Goal: Transaction & Acquisition: Purchase product/service

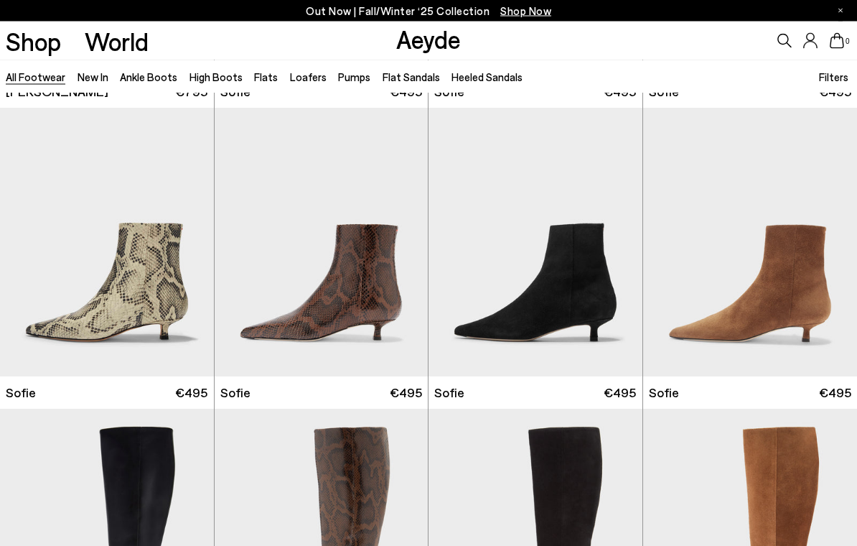
scroll to position [3900, 0]
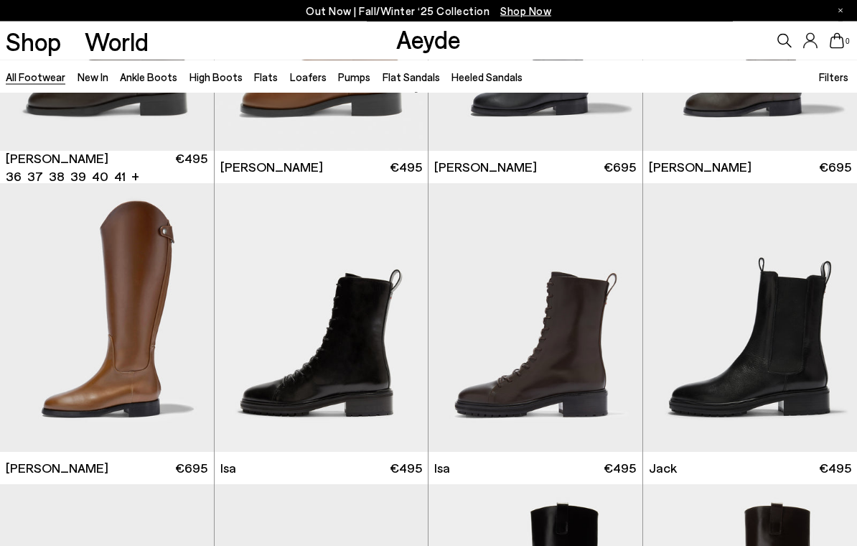
scroll to position [7135, 0]
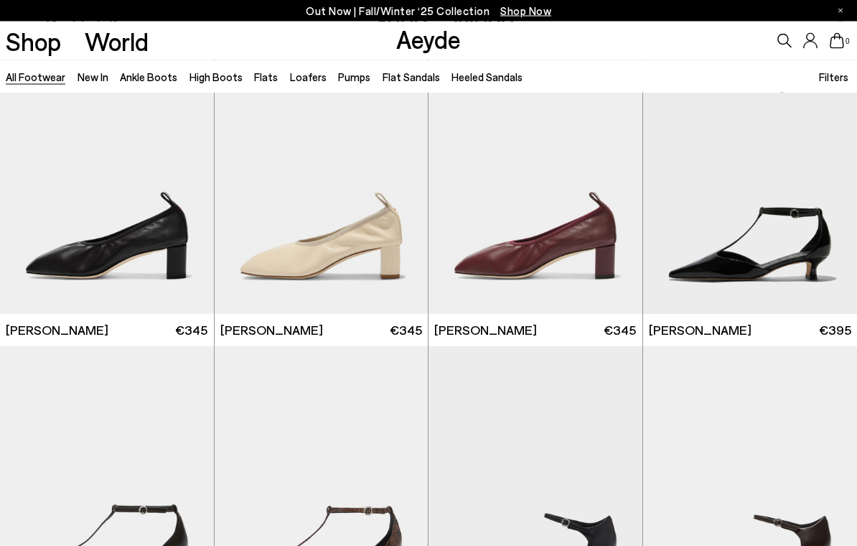
scroll to position [12392, 0]
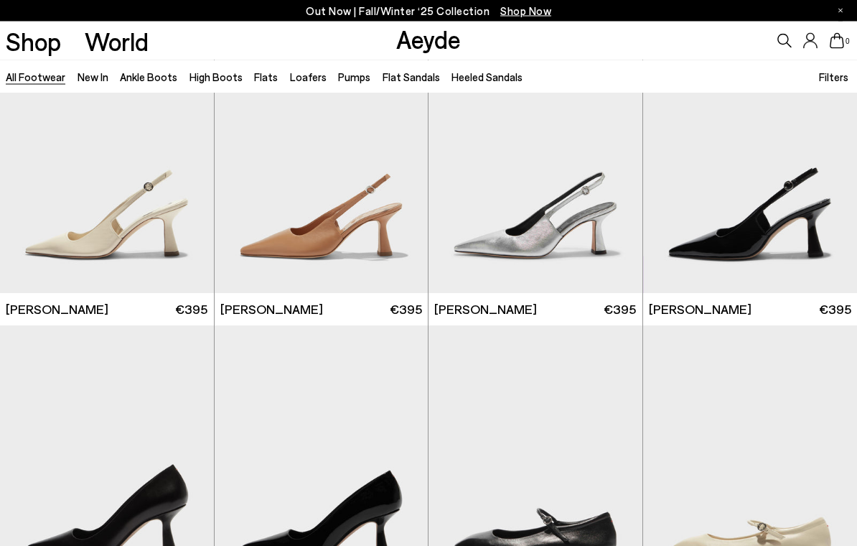
scroll to position [18841, 0]
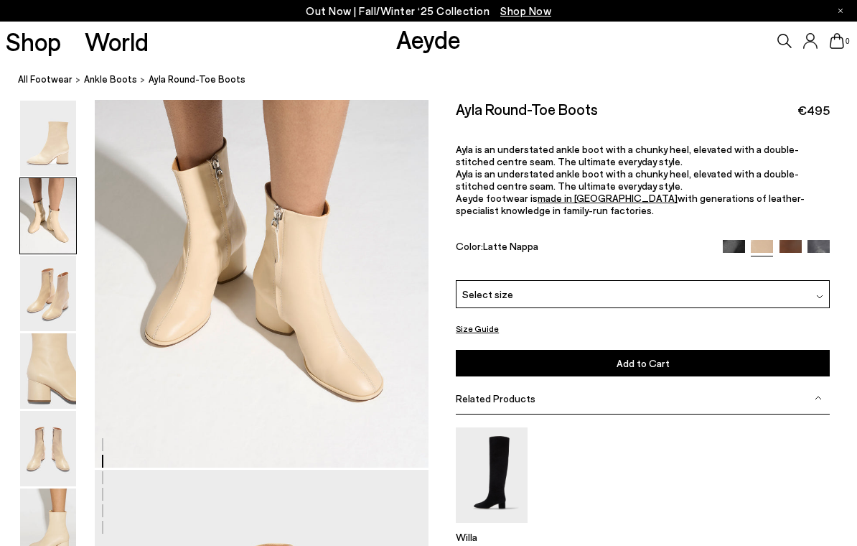
scroll to position [526, 0]
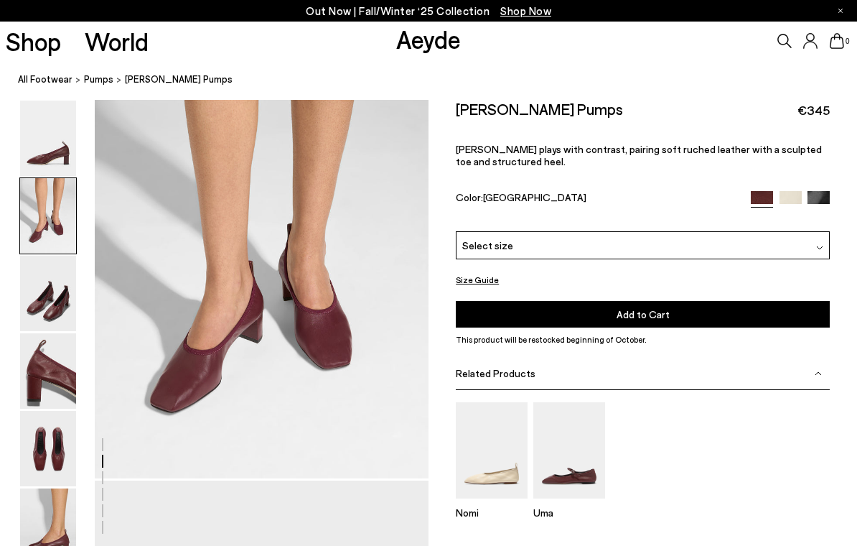
scroll to position [516, 0]
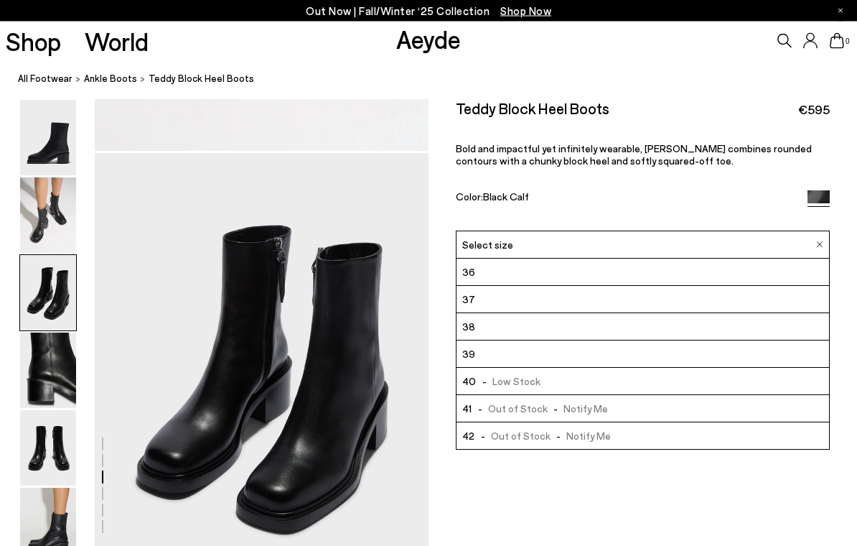
scroll to position [842, 0]
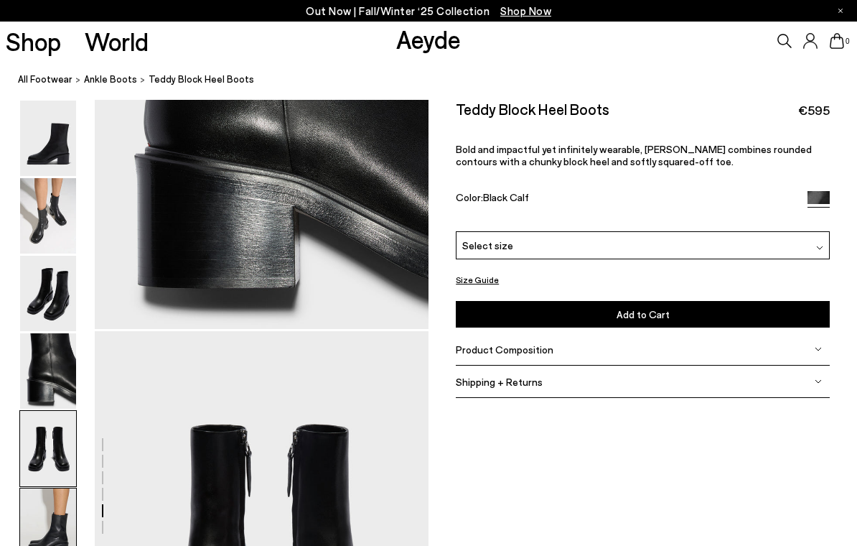
scroll to position [1790, 0]
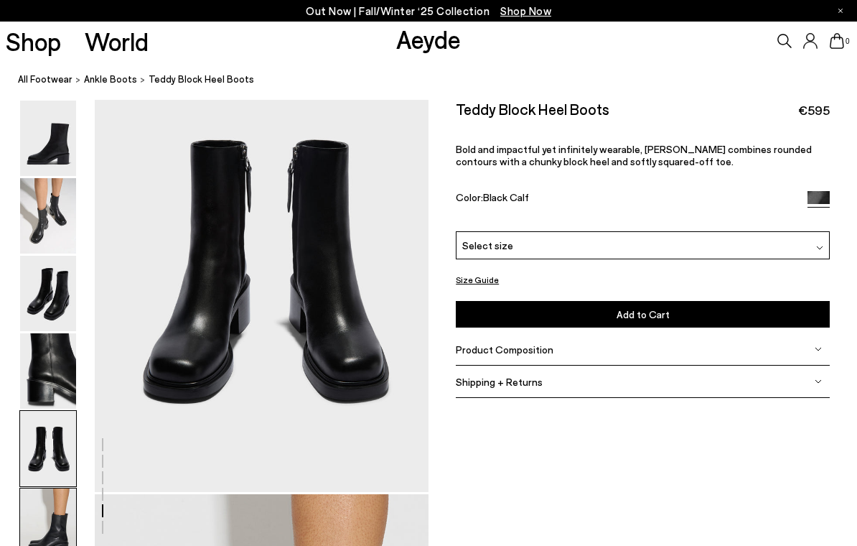
click at [47, 293] on img at bounding box center [48, 293] width 56 height 75
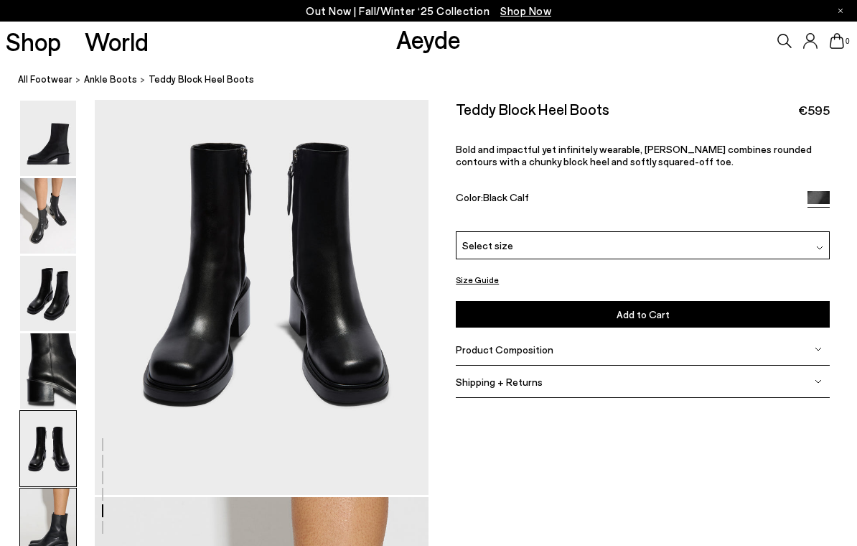
scroll to position [1343, 0]
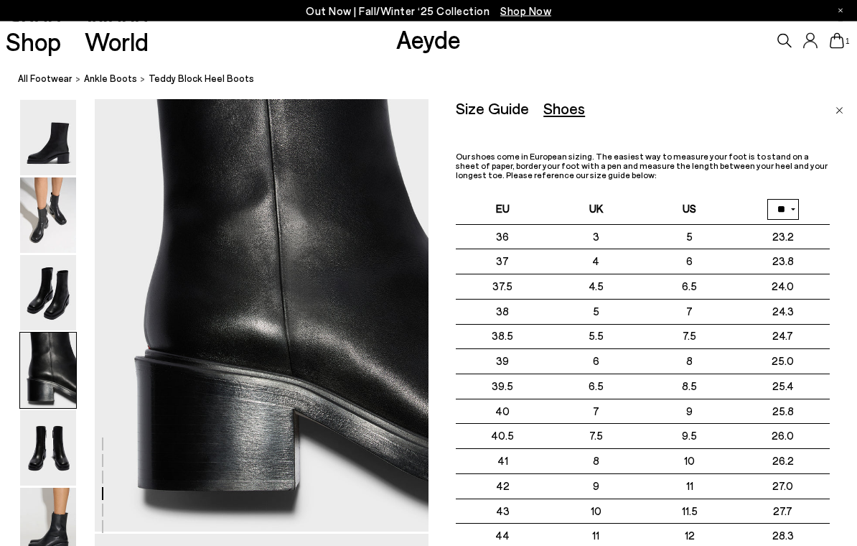
scroll to position [1356, 0]
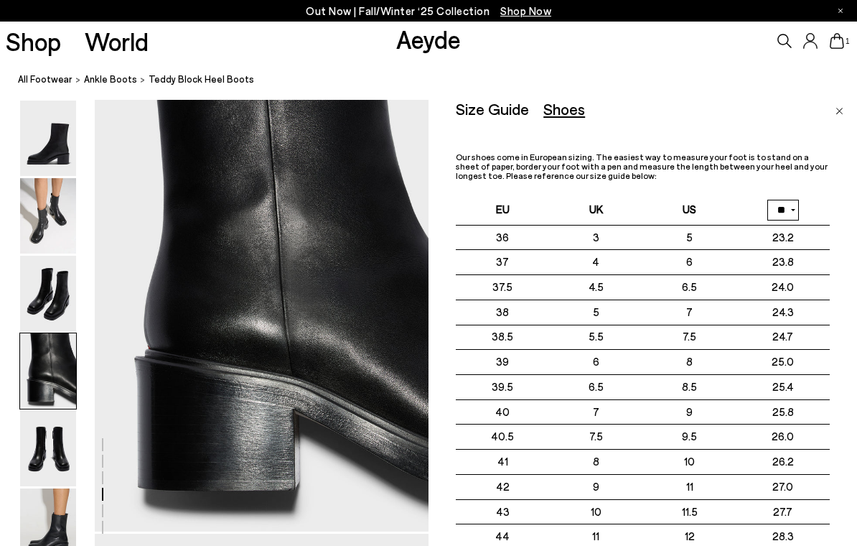
click at [836, 100] on div "Size Guide Shoes Belt Our shoes come in European sizing. The easiest way to mea…" at bounding box center [643, 332] width 429 height 465
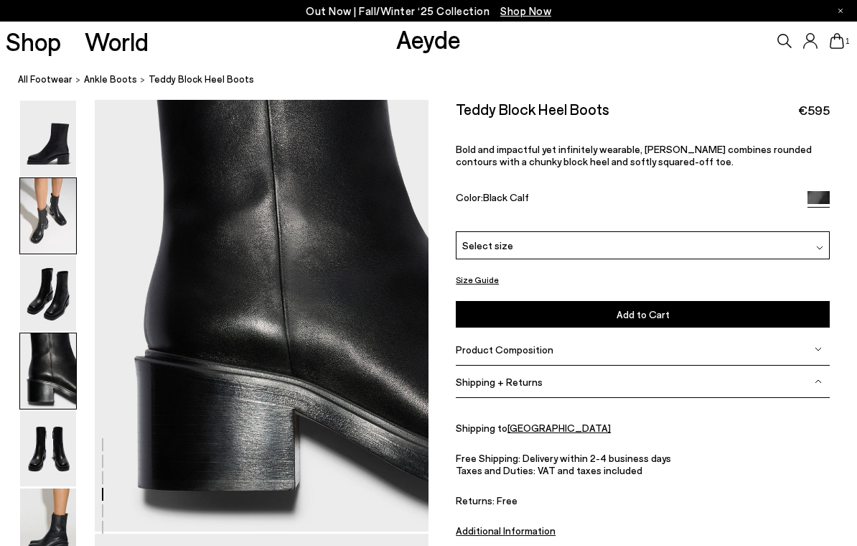
click at [56, 210] on img at bounding box center [48, 215] width 56 height 75
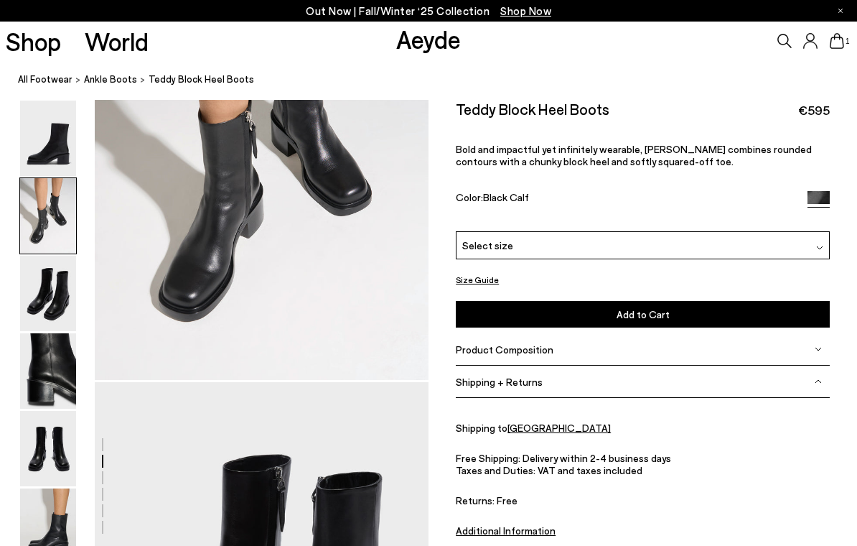
scroll to position [448, 0]
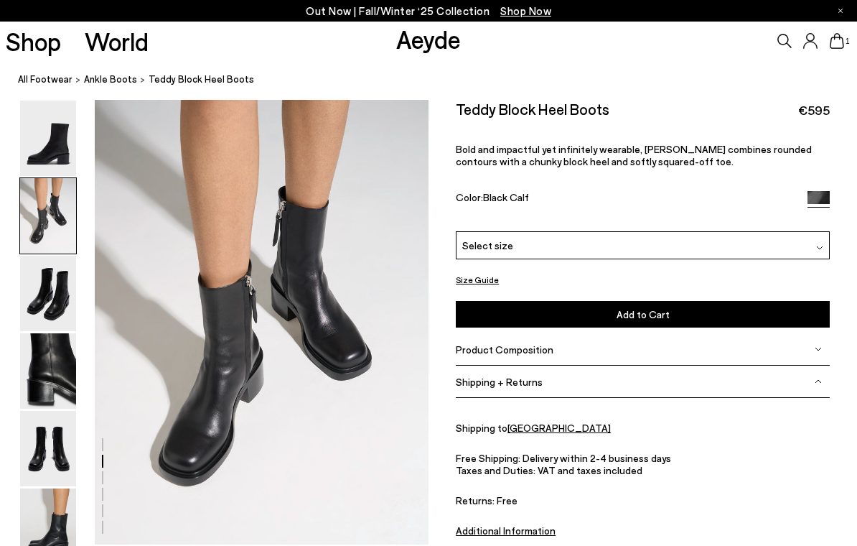
click at [0, 0] on span "Select a Size First" at bounding box center [0, 0] width 0 height 0
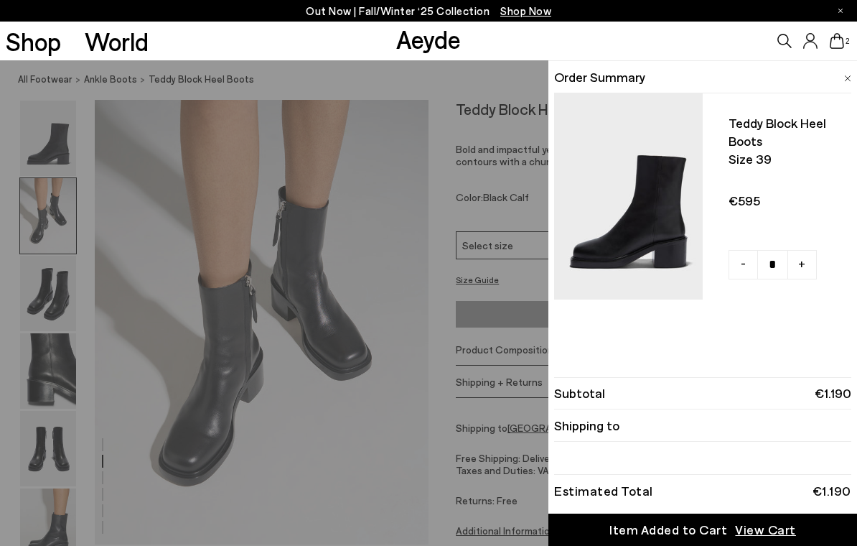
type input "*"
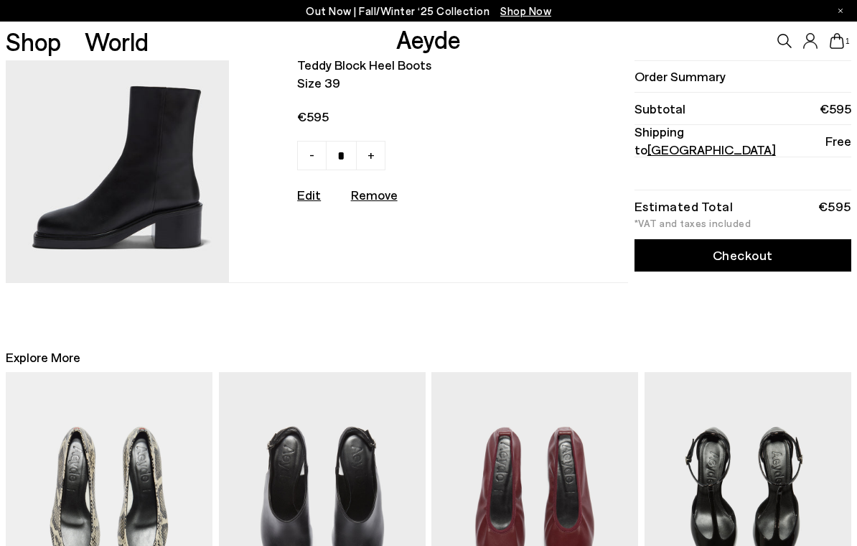
scroll to position [53, 0]
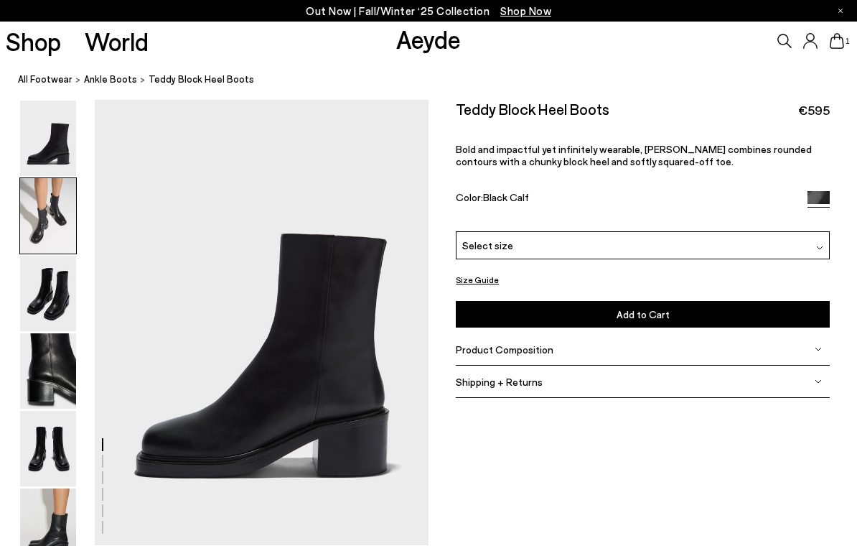
scroll to position [448, 0]
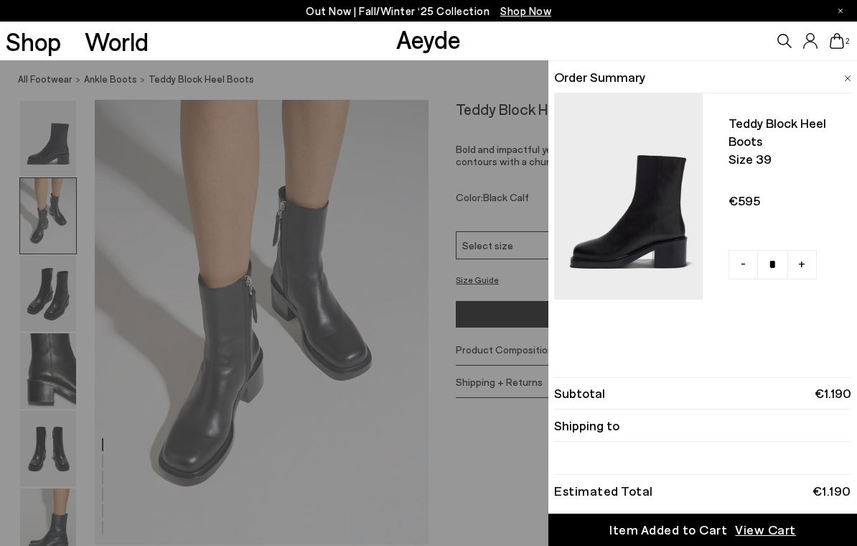
type input "*"
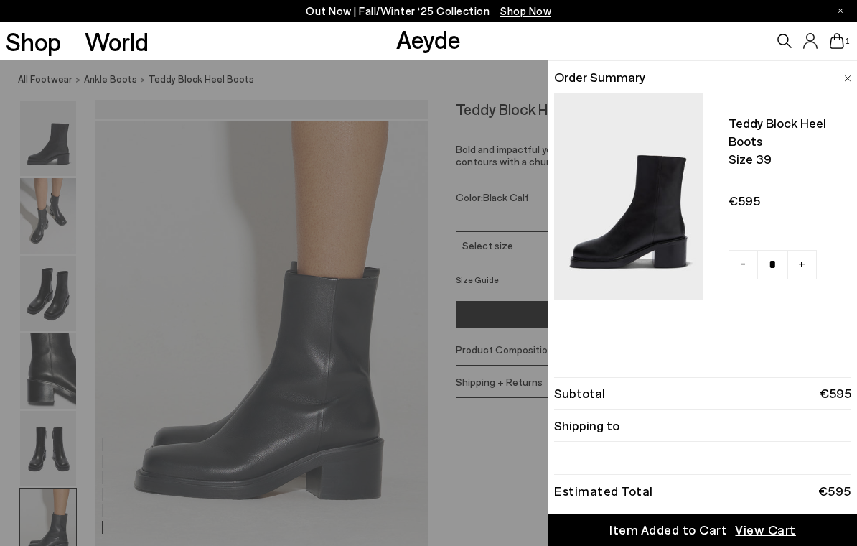
scroll to position [2219, 0]
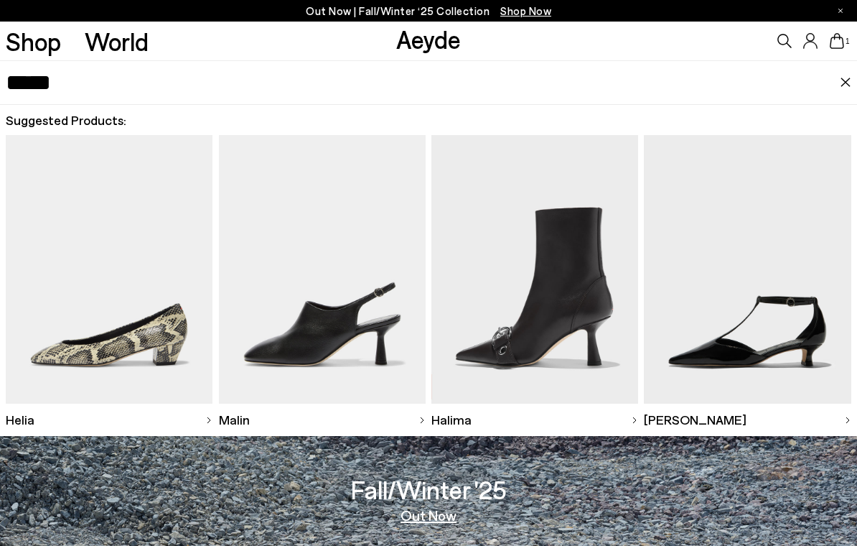
type input "*****"
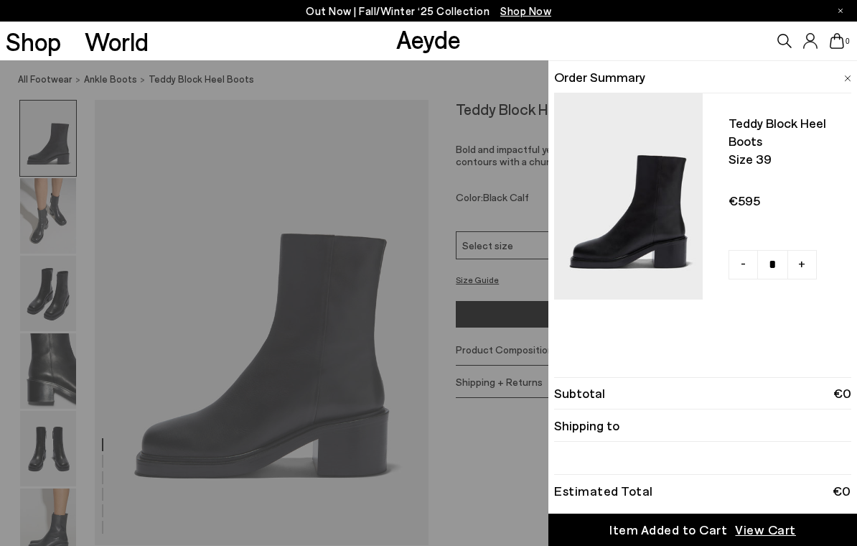
type input "*"
click at [768, 537] on span "View Cart" at bounding box center [765, 530] width 61 height 18
